Goal: Navigation & Orientation: Understand site structure

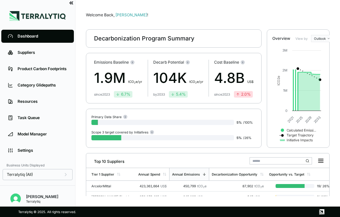
click at [71, 3] on icon at bounding box center [71, 3] width 6 height 6
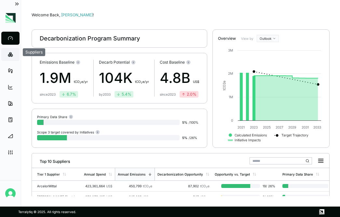
click at [12, 52] on icon at bounding box center [10, 54] width 5 height 5
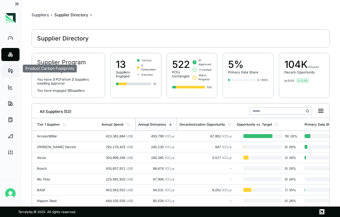
click at [6, 76] on link "Product Carbon Footprints" at bounding box center [10, 70] width 18 height 13
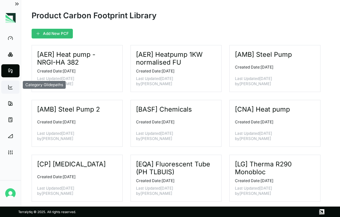
click at [8, 91] on span at bounding box center [11, 86] width 8 height 11
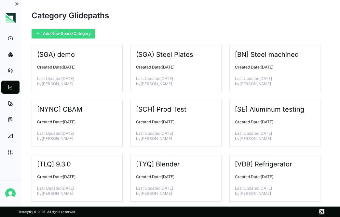
click at [56, 36] on button "Add New Spend Category" at bounding box center [64, 34] width 64 height 10
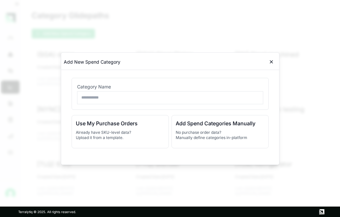
click at [273, 61] on icon at bounding box center [271, 61] width 5 height 5
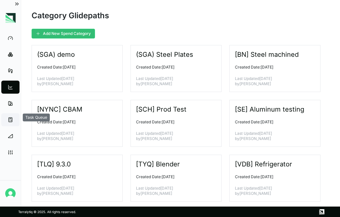
click at [11, 122] on icon at bounding box center [10, 119] width 5 height 5
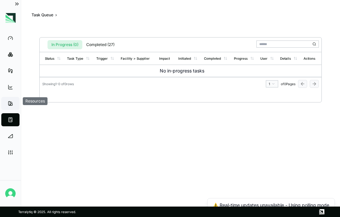
click at [11, 105] on icon at bounding box center [10, 103] width 5 height 5
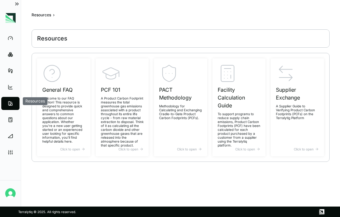
click at [12, 94] on li "Category Glidepaths" at bounding box center [10, 87] width 21 height 16
click at [11, 91] on span at bounding box center [11, 86] width 8 height 11
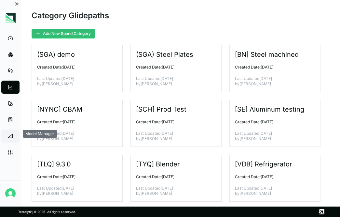
click at [9, 139] on span at bounding box center [11, 135] width 8 height 11
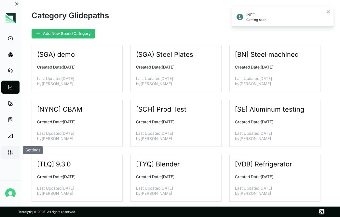
click at [10, 151] on icon at bounding box center [10, 152] width 5 height 5
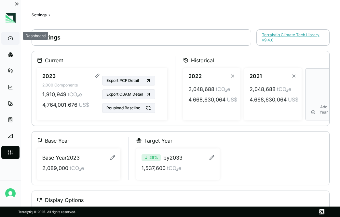
click at [12, 38] on icon at bounding box center [10, 37] width 4 height 3
